Goal: Contribute content: Add original content to the website for others to see

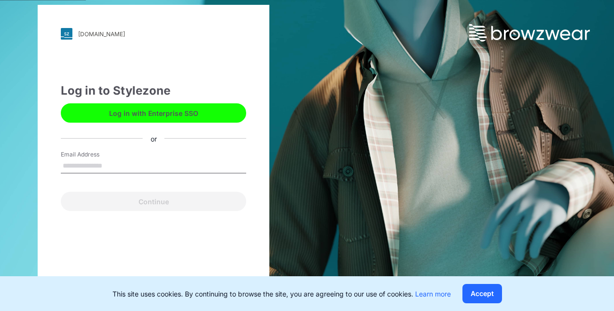
click at [129, 167] on input "Email Address" at bounding box center [153, 166] width 185 height 14
type input "**********"
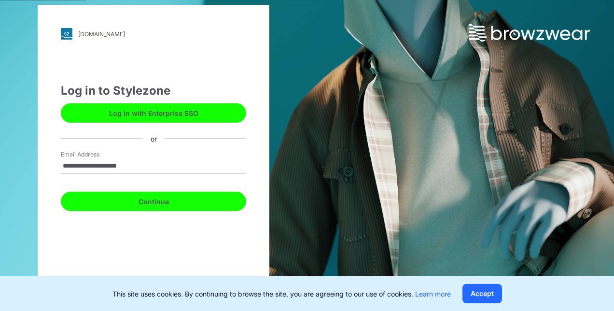
click at [147, 199] on button "Continue" at bounding box center [153, 201] width 185 height 19
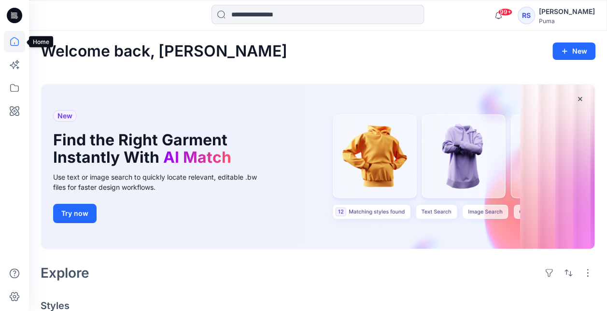
click at [18, 43] on icon at bounding box center [14, 41] width 9 height 9
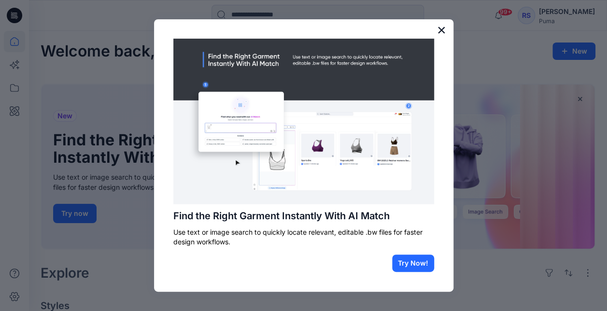
click at [442, 27] on button "×" at bounding box center [441, 29] width 9 height 15
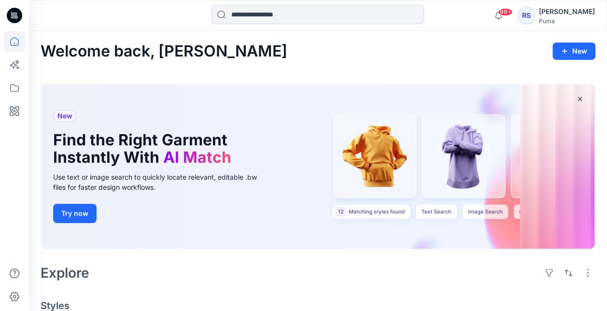
click at [14, 14] on icon at bounding box center [14, 15] width 15 height 15
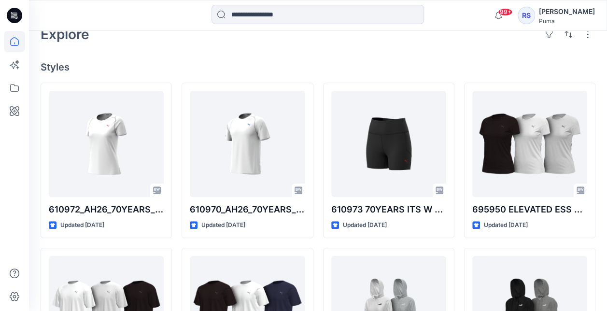
scroll to position [241, 0]
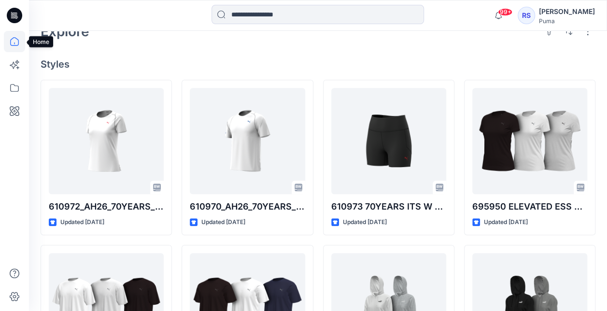
click at [12, 42] on icon at bounding box center [14, 41] width 21 height 21
click at [15, 84] on icon at bounding box center [14, 87] width 21 height 21
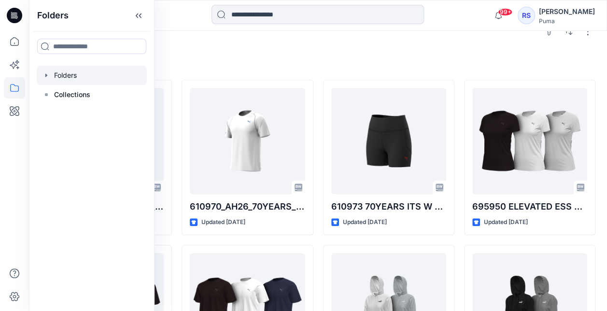
click at [73, 74] on div at bounding box center [92, 75] width 110 height 19
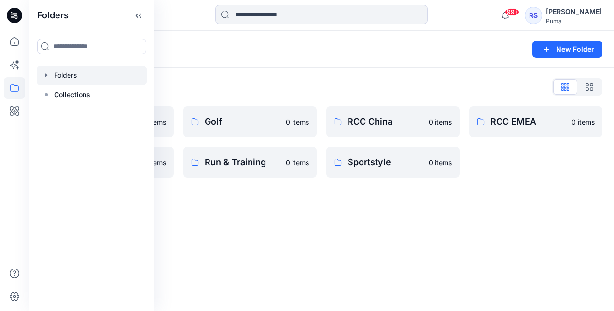
click at [291, 84] on div "Folders List" at bounding box center [322, 86] width 562 height 15
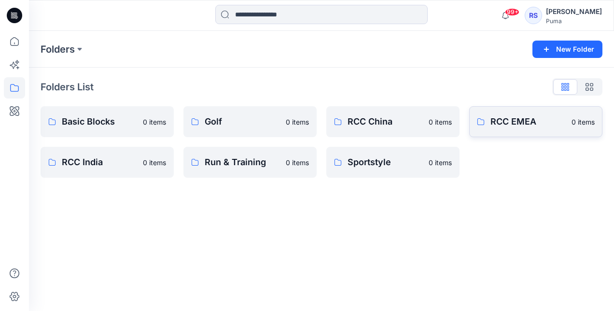
click at [493, 119] on p "RCC EMEA" at bounding box center [527, 122] width 75 height 14
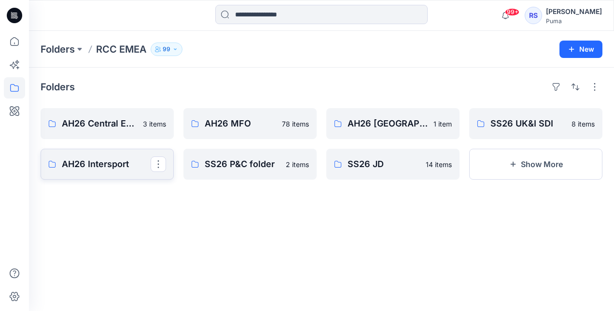
click at [103, 163] on p "AH26 Intersport" at bounding box center [106, 164] width 89 height 14
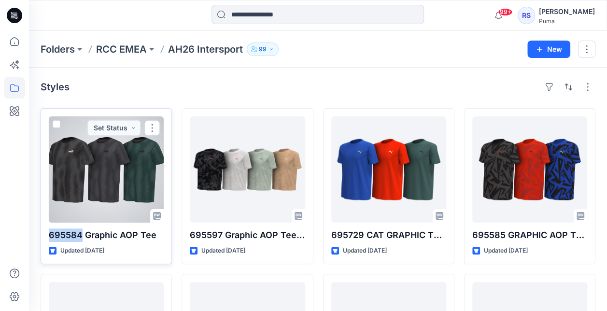
drag, startPoint x: 82, startPoint y: 234, endPoint x: 43, endPoint y: 237, distance: 38.7
click at [43, 237] on div "695584 Graphic AOP Tee Updated [DATE] Set Status" at bounding box center [106, 186] width 131 height 156
copy p "695584"
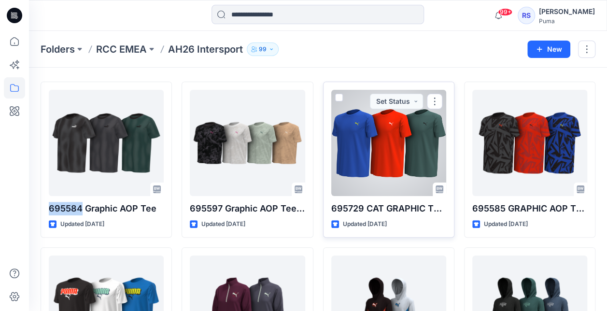
scroll to position [48, 0]
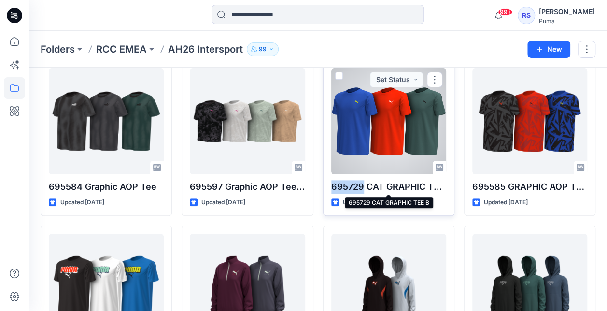
drag, startPoint x: 361, startPoint y: 184, endPoint x: 332, endPoint y: 190, distance: 30.0
click at [332, 190] on p "695729 CAT GRAPHIC TEE B" at bounding box center [388, 187] width 115 height 14
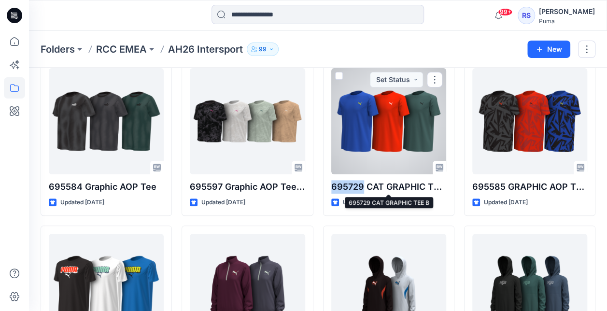
copy p "695729"
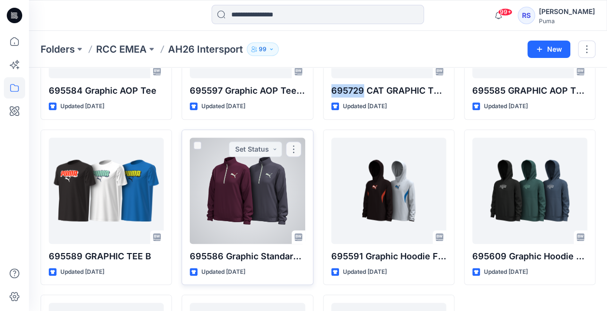
scroll to position [145, 0]
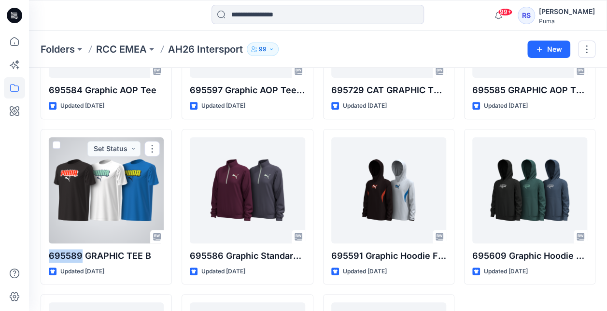
drag, startPoint x: 80, startPoint y: 255, endPoint x: 40, endPoint y: 258, distance: 40.6
click at [40, 258] on div "Styles 695584 Graphic AOP Tee Updated [DATE] 695589 GRAPHIC TEE B Updated [DATE…" at bounding box center [318, 192] width 578 height 539
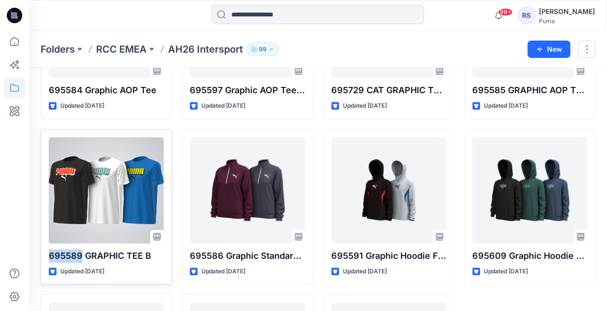
copy p "695589"
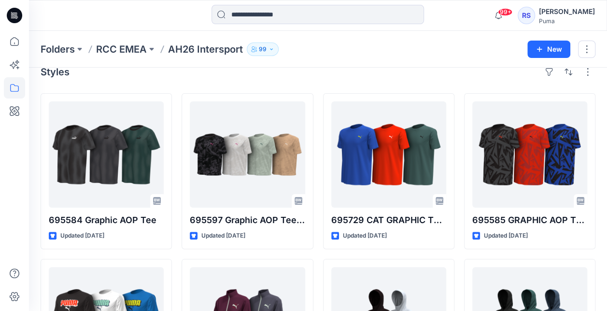
scroll to position [0, 0]
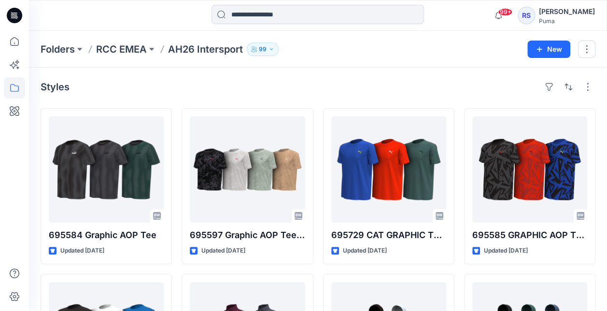
click at [441, 51] on div "Folders RCC EMEA AH26 Intersport 99" at bounding box center [280, 49] width 479 height 14
drag, startPoint x: 413, startPoint y: 62, endPoint x: 412, endPoint y: 85, distance: 23.2
click at [412, 62] on div "Folders RCC EMEA AH26 Intersport 99 New" at bounding box center [318, 49] width 578 height 37
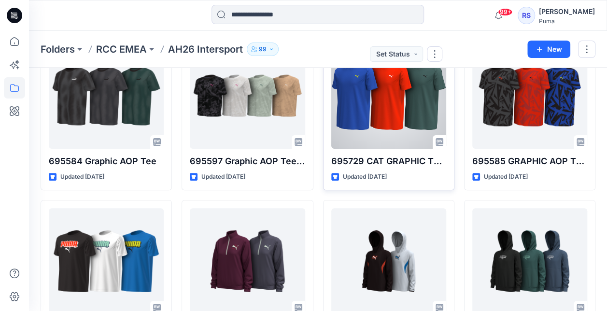
scroll to position [145, 0]
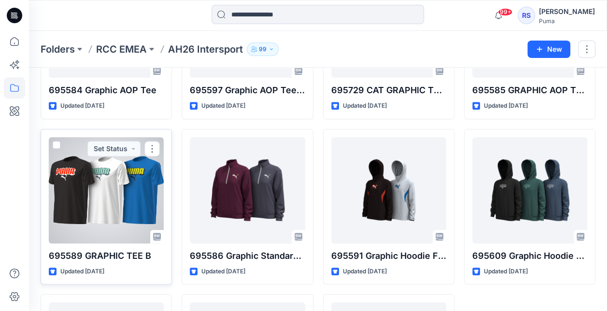
click at [111, 181] on div at bounding box center [106, 190] width 115 height 106
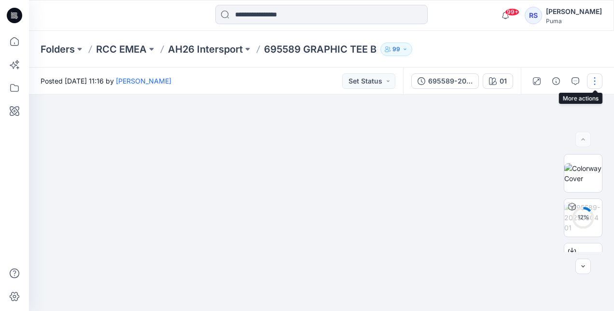
click at [595, 80] on button "button" at bounding box center [594, 80] width 15 height 15
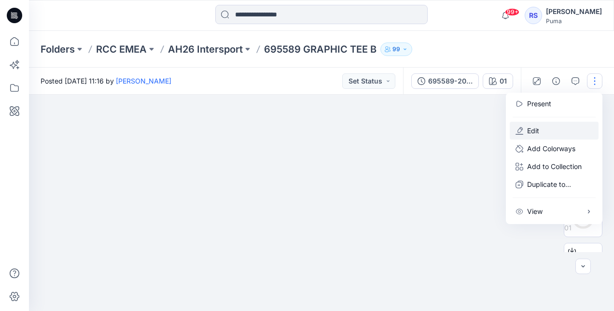
click at [555, 132] on button "Edit" at bounding box center [554, 131] width 89 height 18
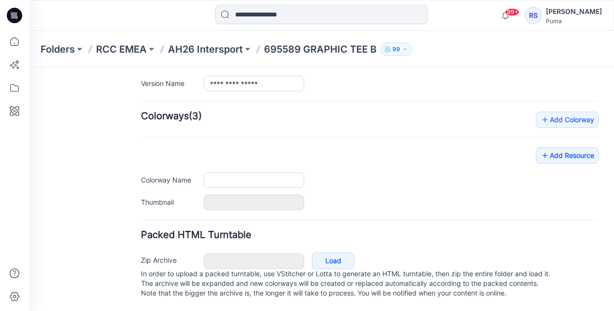
type input "**********"
type input "**"
type input "**********"
